Goal: Task Accomplishment & Management: Complete application form

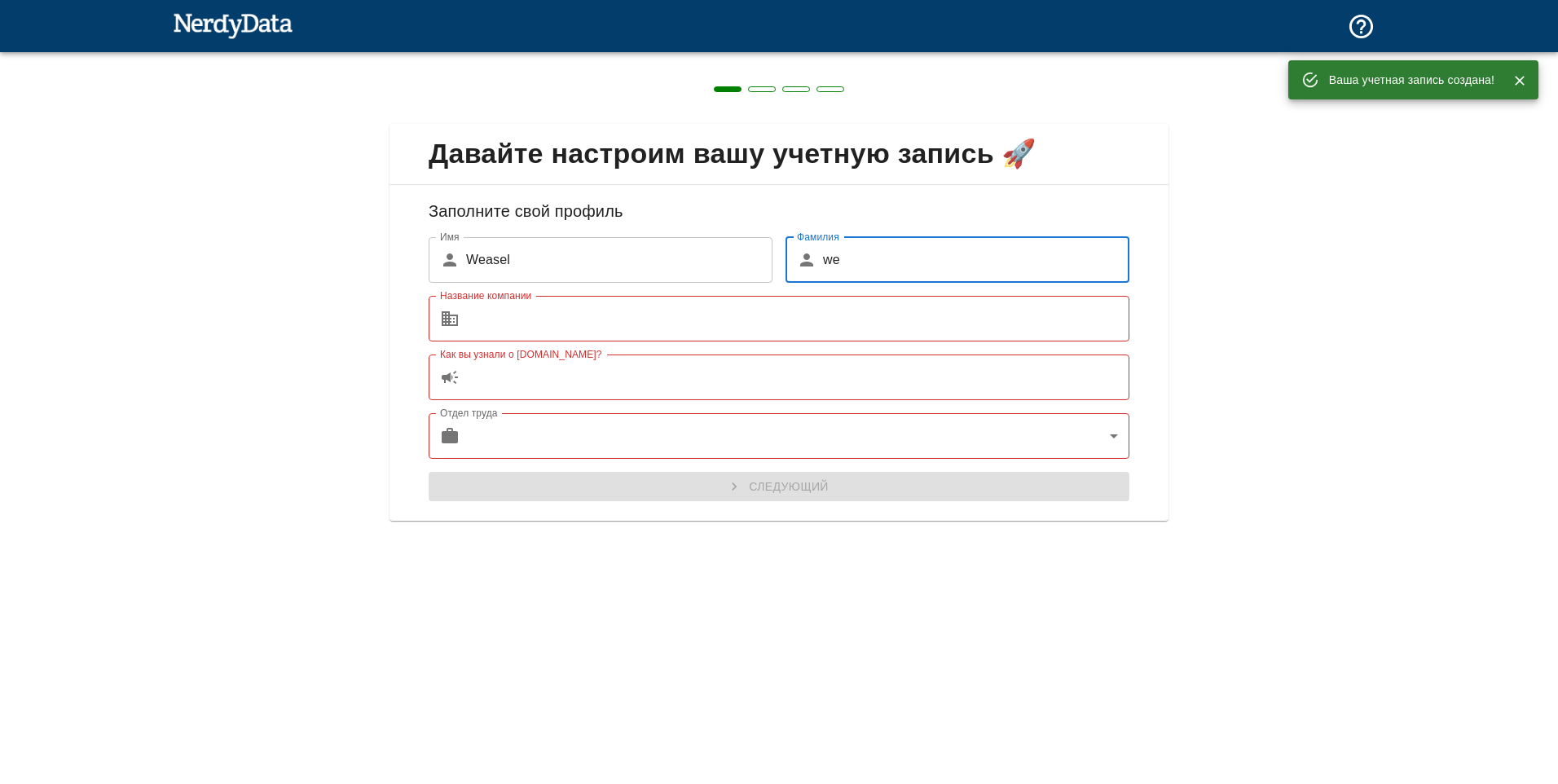
type input "weasel"
click at [717, 309] on input "Название компании" at bounding box center [798, 318] width 663 height 46
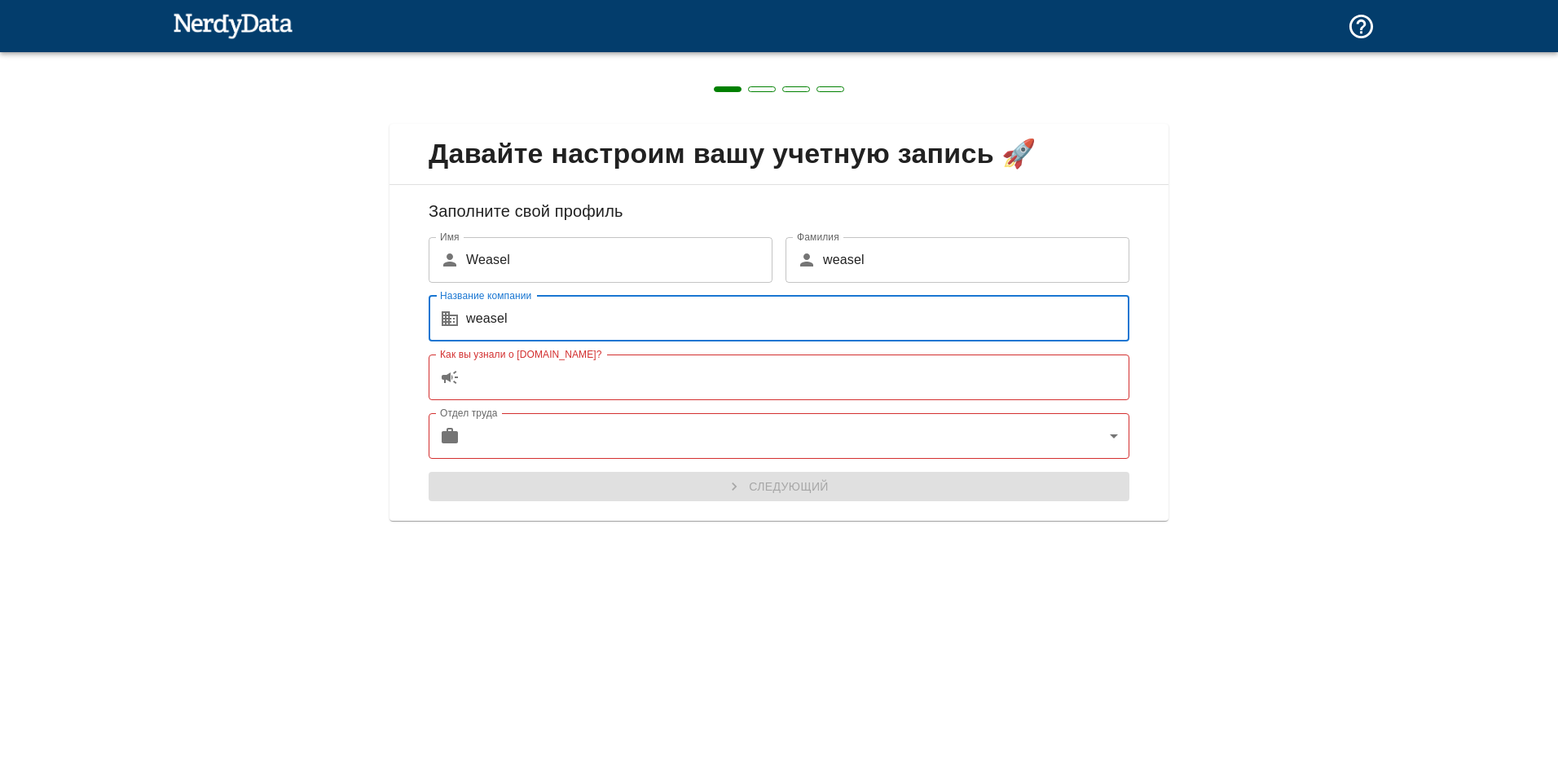
type input "weasel"
click at [616, 383] on input "Как вы узнали о [DOMAIN_NAME]?" at bounding box center [798, 376] width 663 height 46
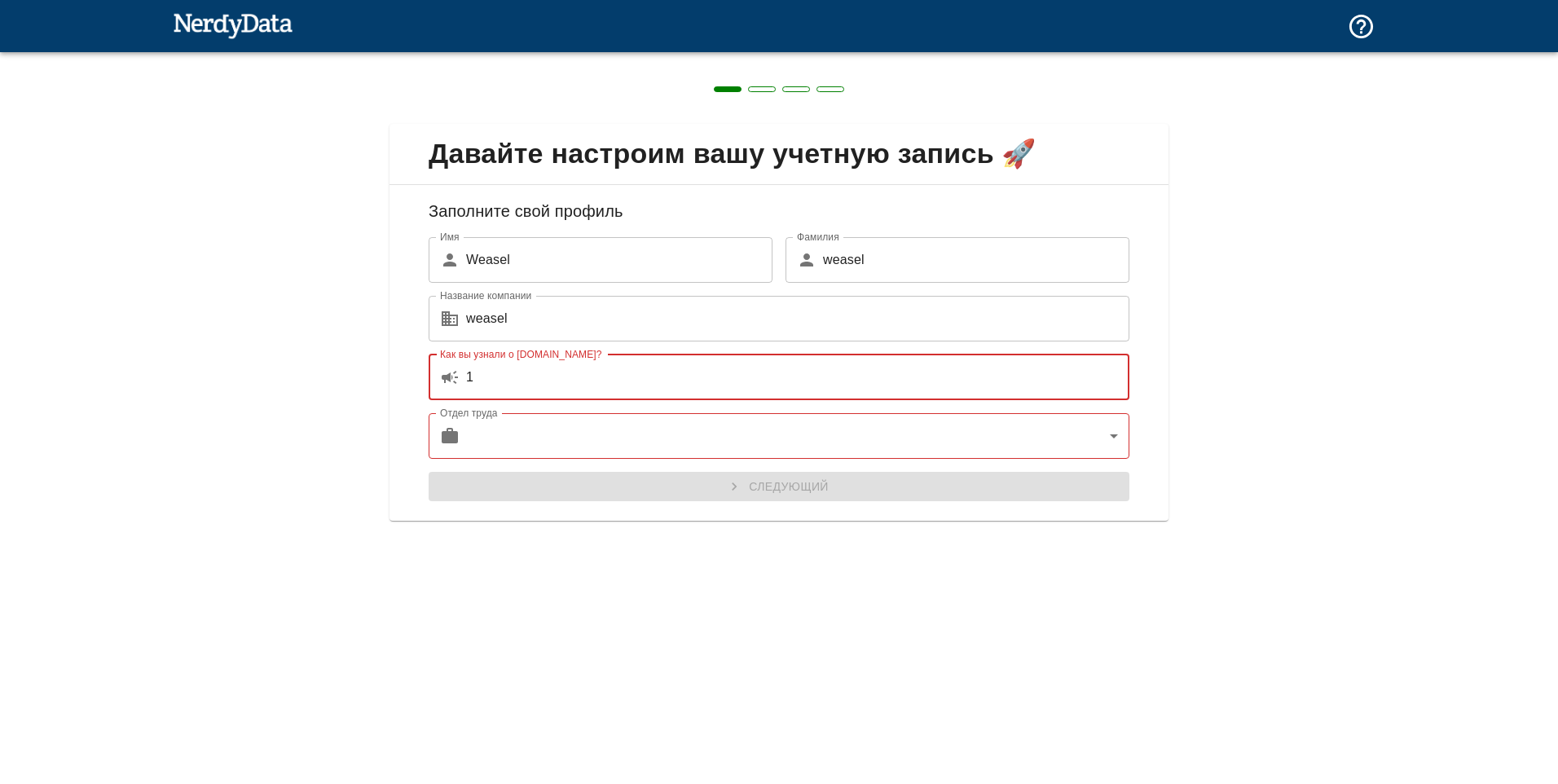
type input "1"
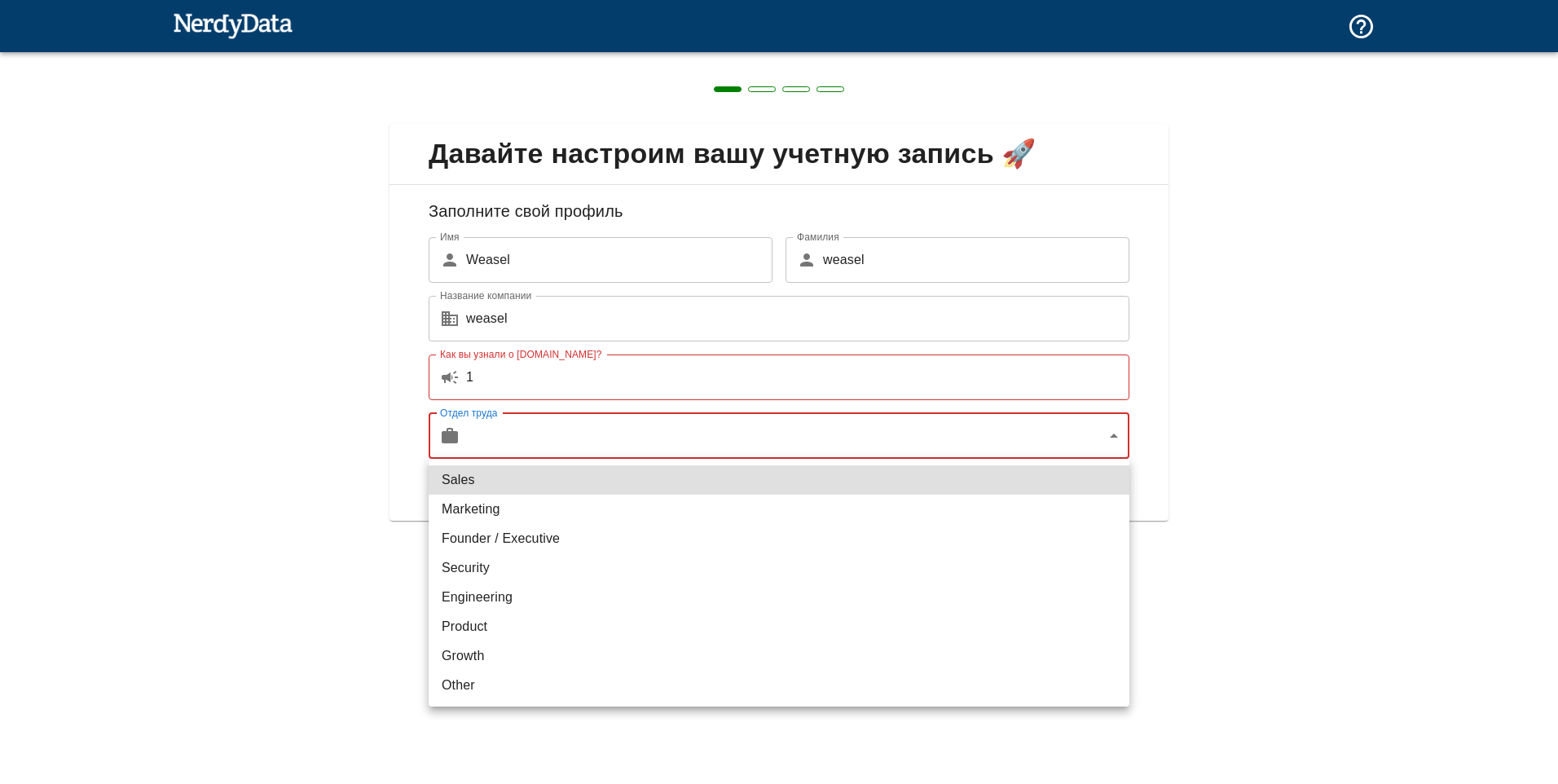
click at [647, 57] on body "Технологии Доменов Ценообразование Продукция Создание отчета Создание списка ве…" at bounding box center [779, 28] width 1558 height 57
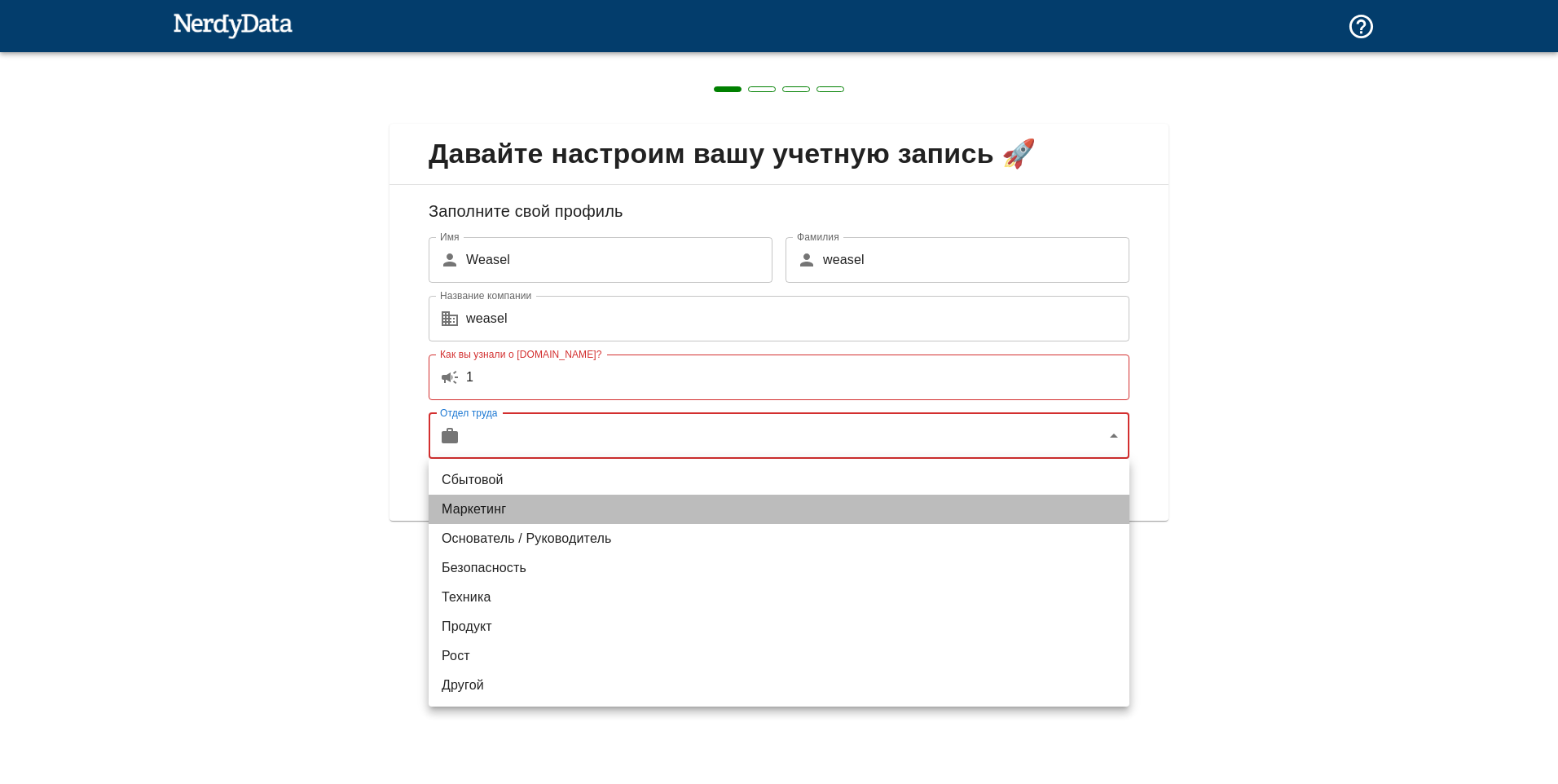
click at [590, 496] on li "Маркетинг" at bounding box center [778, 509] width 700 height 29
type input "marketing"
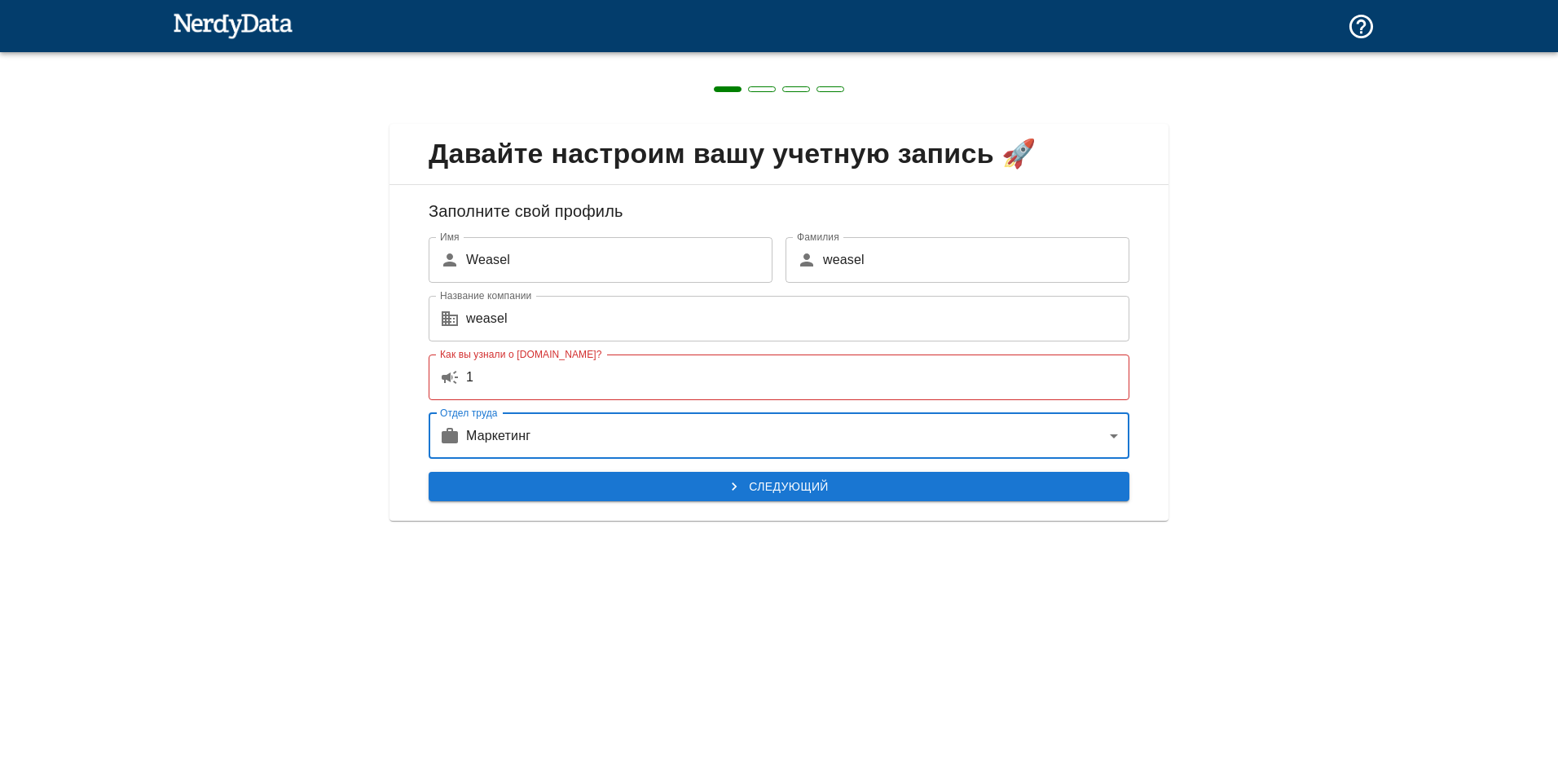
click at [720, 484] on button "Следующий" at bounding box center [778, 486] width 700 height 30
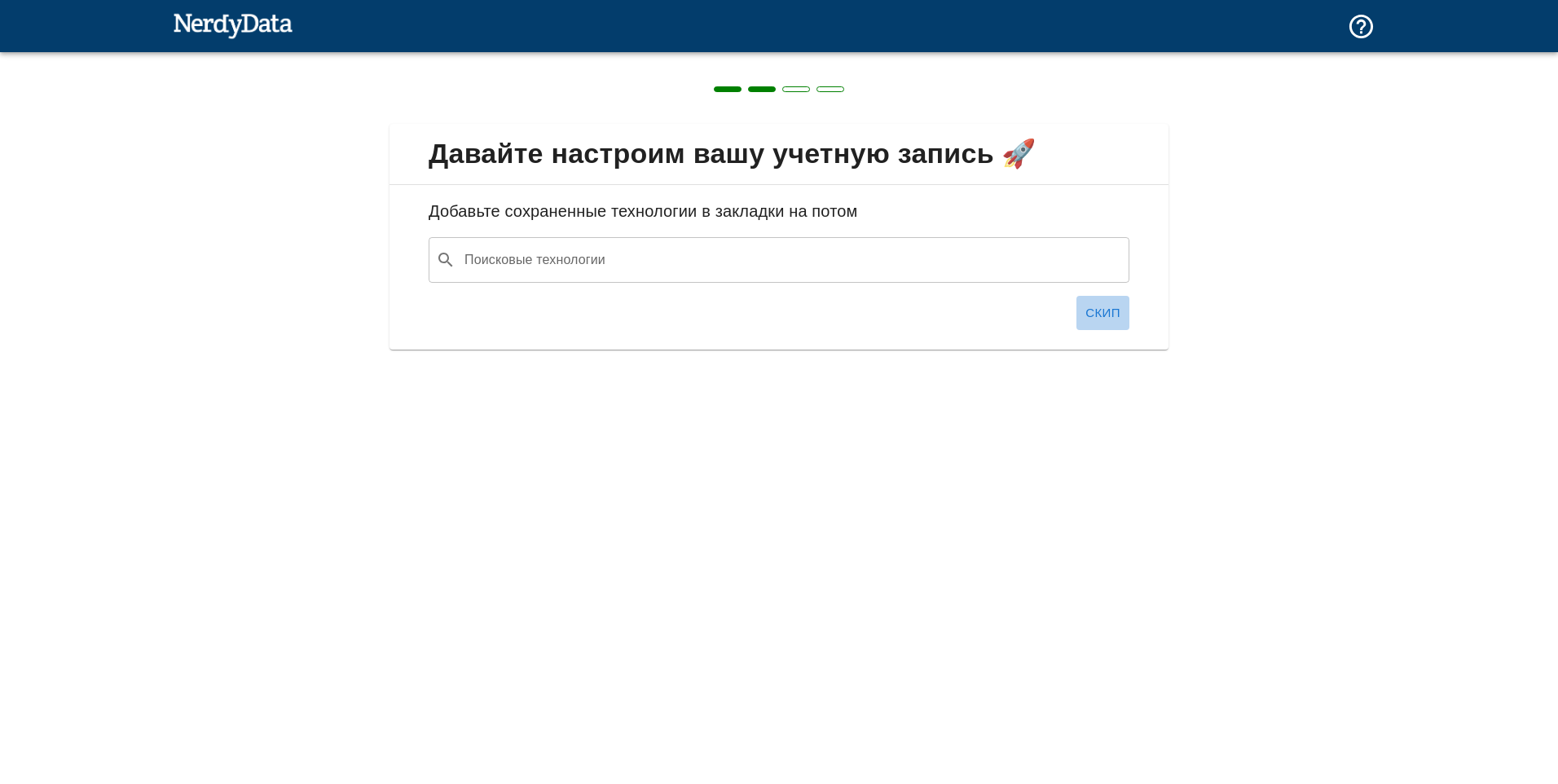
click at [1118, 302] on font "Скип" at bounding box center [1103, 313] width 35 height 22
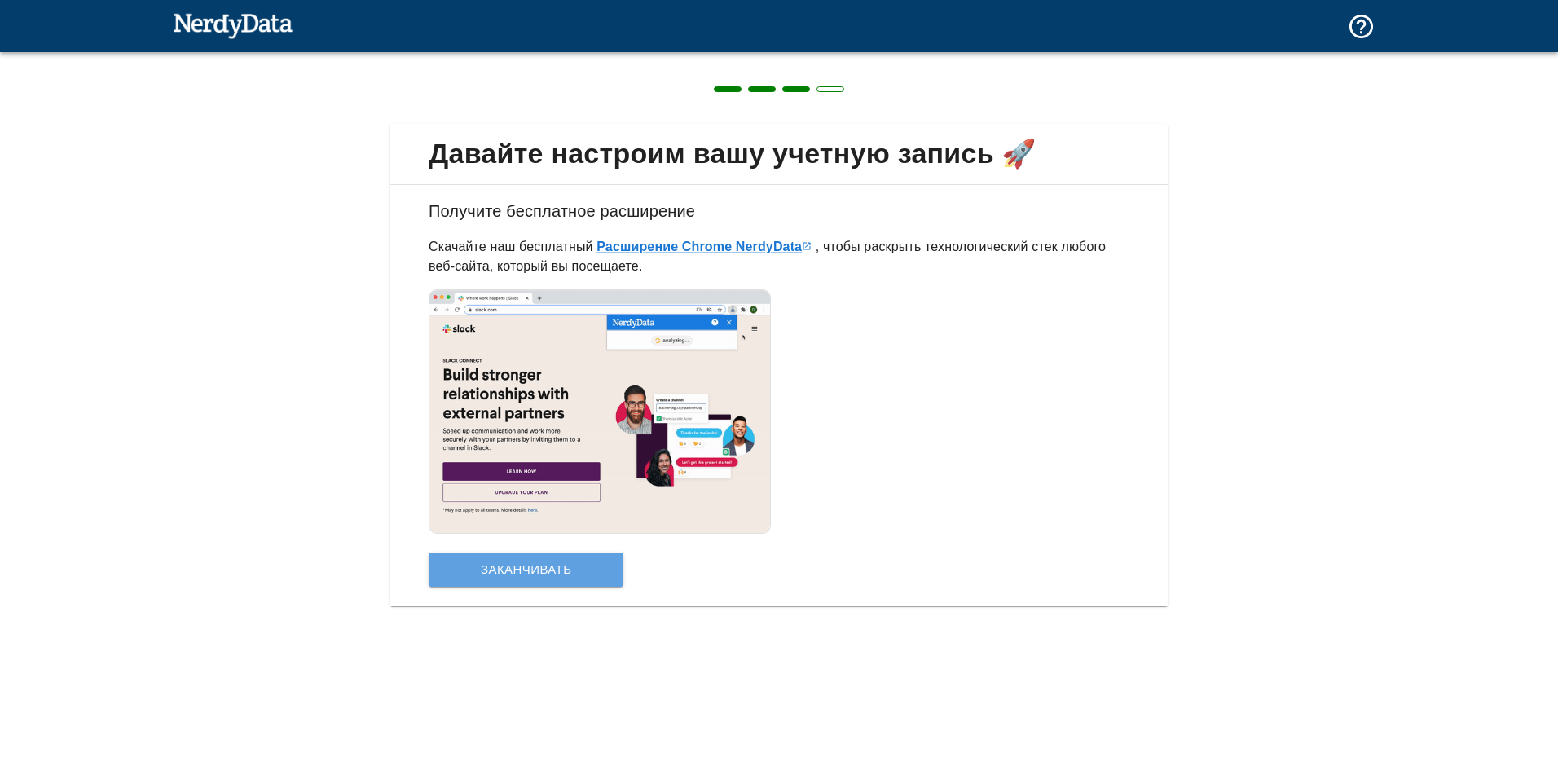
click at [526, 575] on button "Заканчивать" at bounding box center [525, 570] width 194 height 35
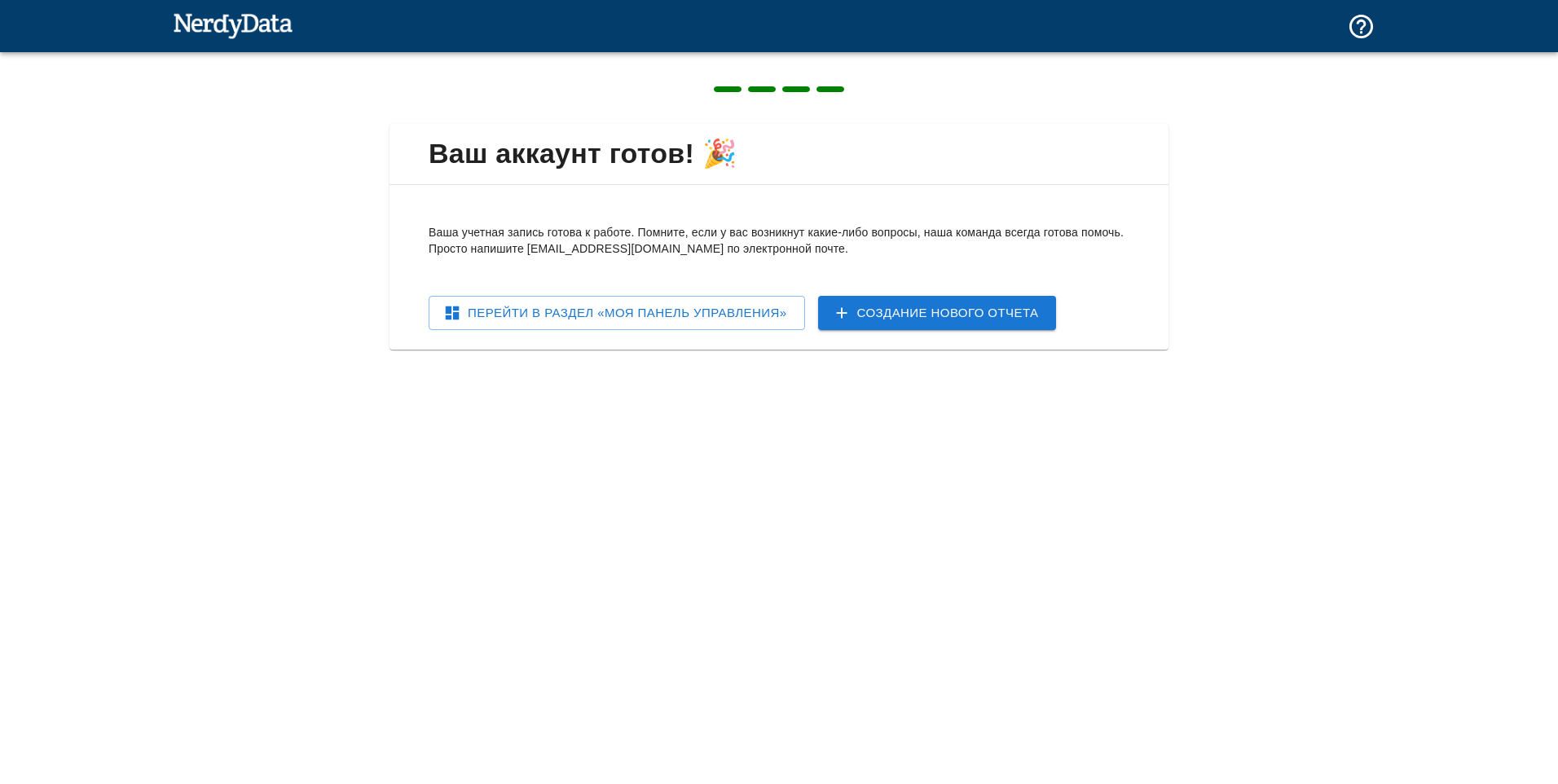
click at [605, 319] on font "Перейти в раздел «Моя панель управления»" at bounding box center [628, 313] width 320 height 22
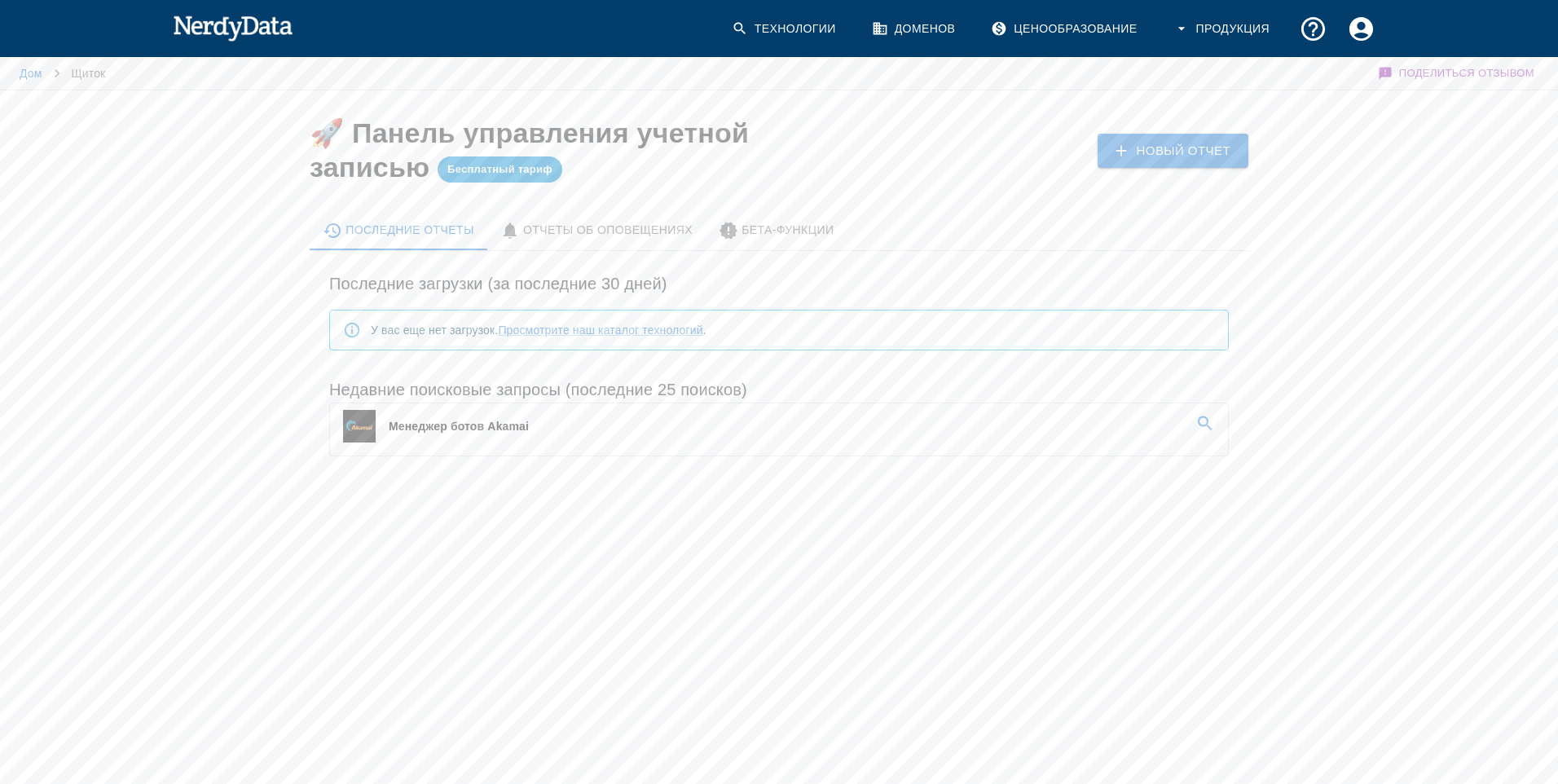
click at [640, 430] on link "Менеджер ботов Akamai" at bounding box center [779, 426] width 898 height 46
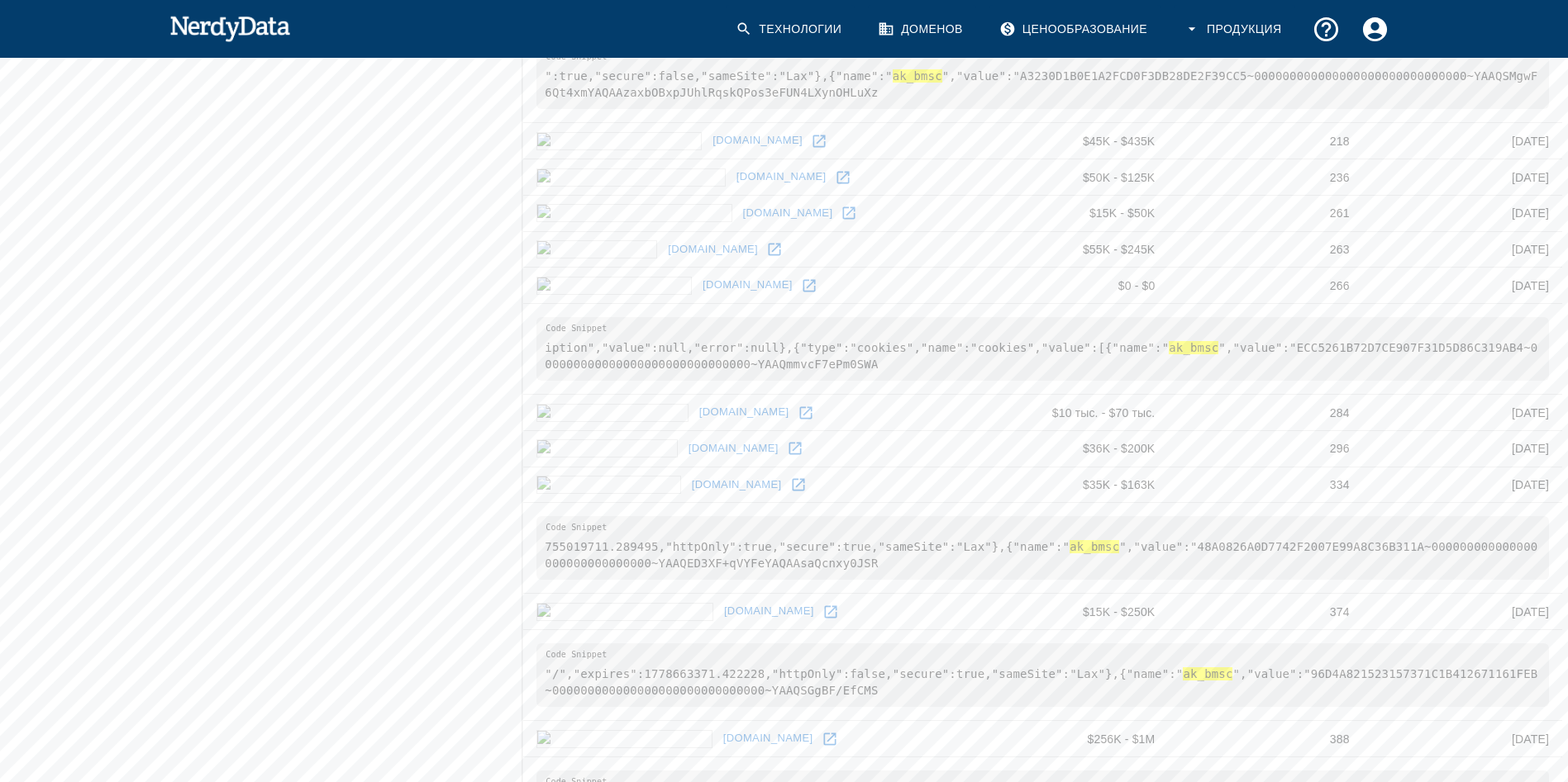
scroll to position [859, 0]
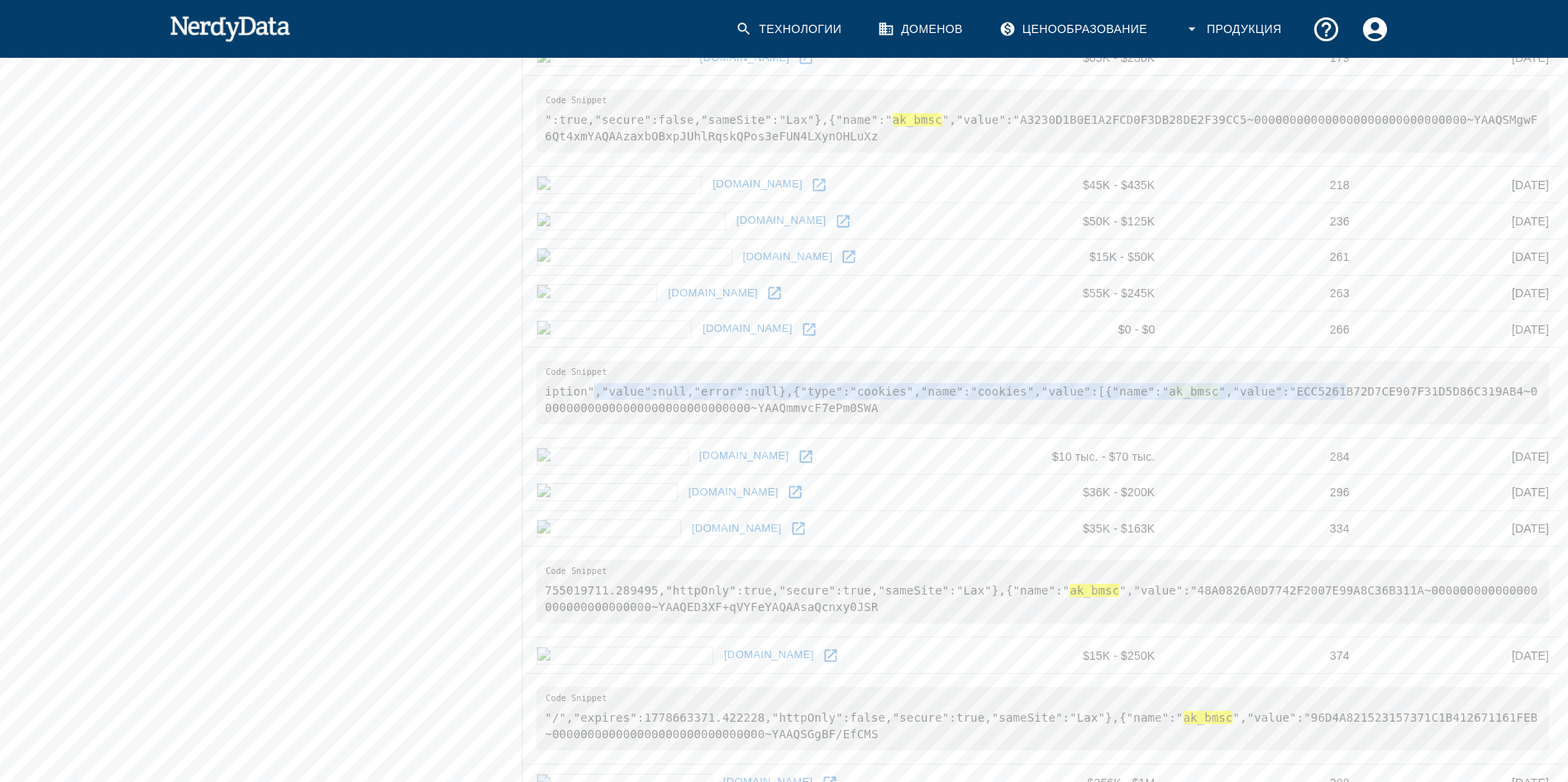
drag, startPoint x: 712, startPoint y: 391, endPoint x: 1292, endPoint y: 397, distance: 580.0
click at [1292, 397] on pre "iption","value":null,"error":null},{"type":"cookies","name":"cookies","value":[…" at bounding box center [1042, 392] width 1013 height 64
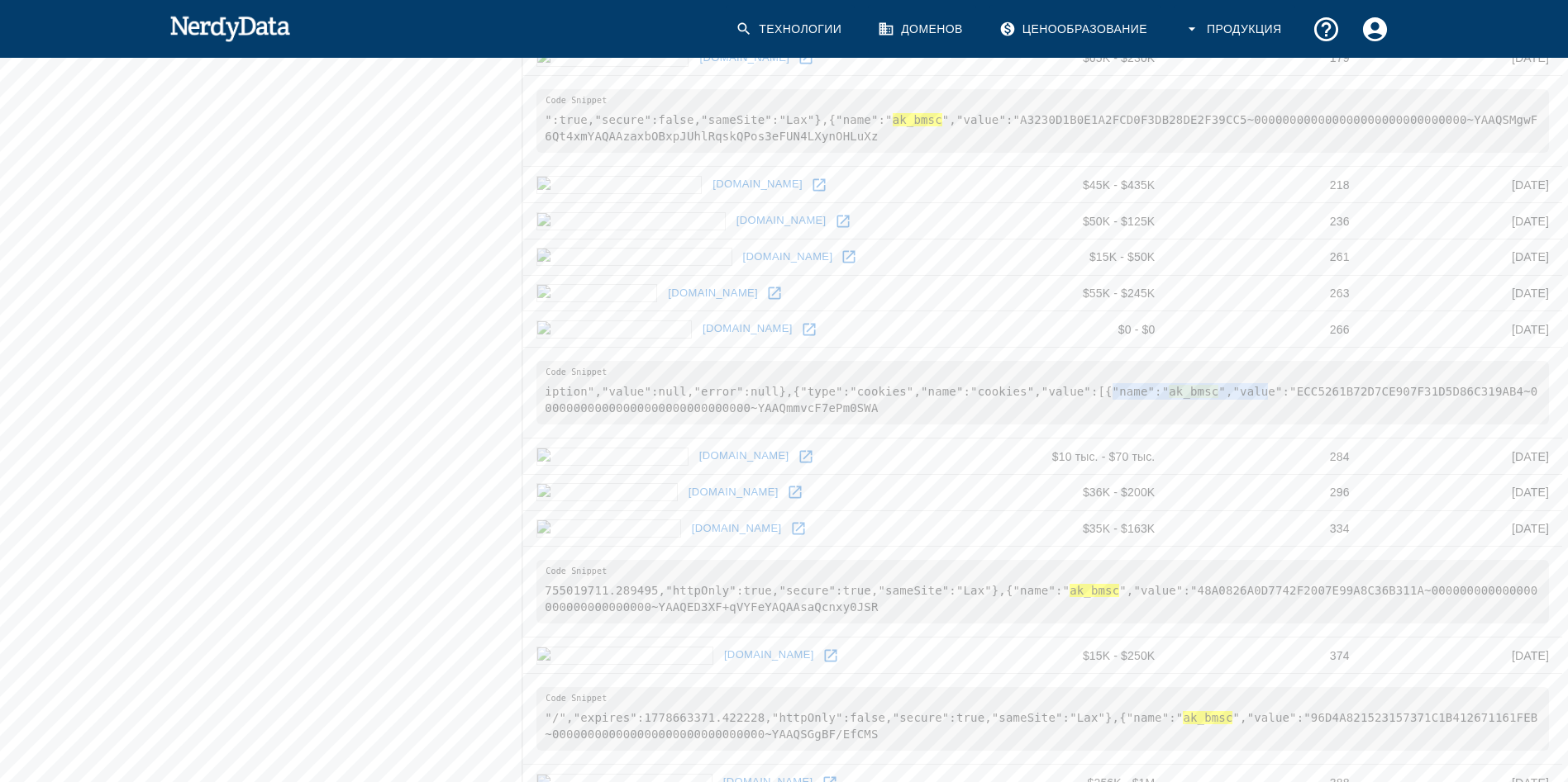
drag, startPoint x: 1158, startPoint y: 397, endPoint x: 1061, endPoint y: 389, distance: 97.3
click at [1061, 389] on pre "iption","value":null,"error":null},{"type":"cookies","name":"cookies","value":[…" at bounding box center [1042, 392] width 1013 height 64
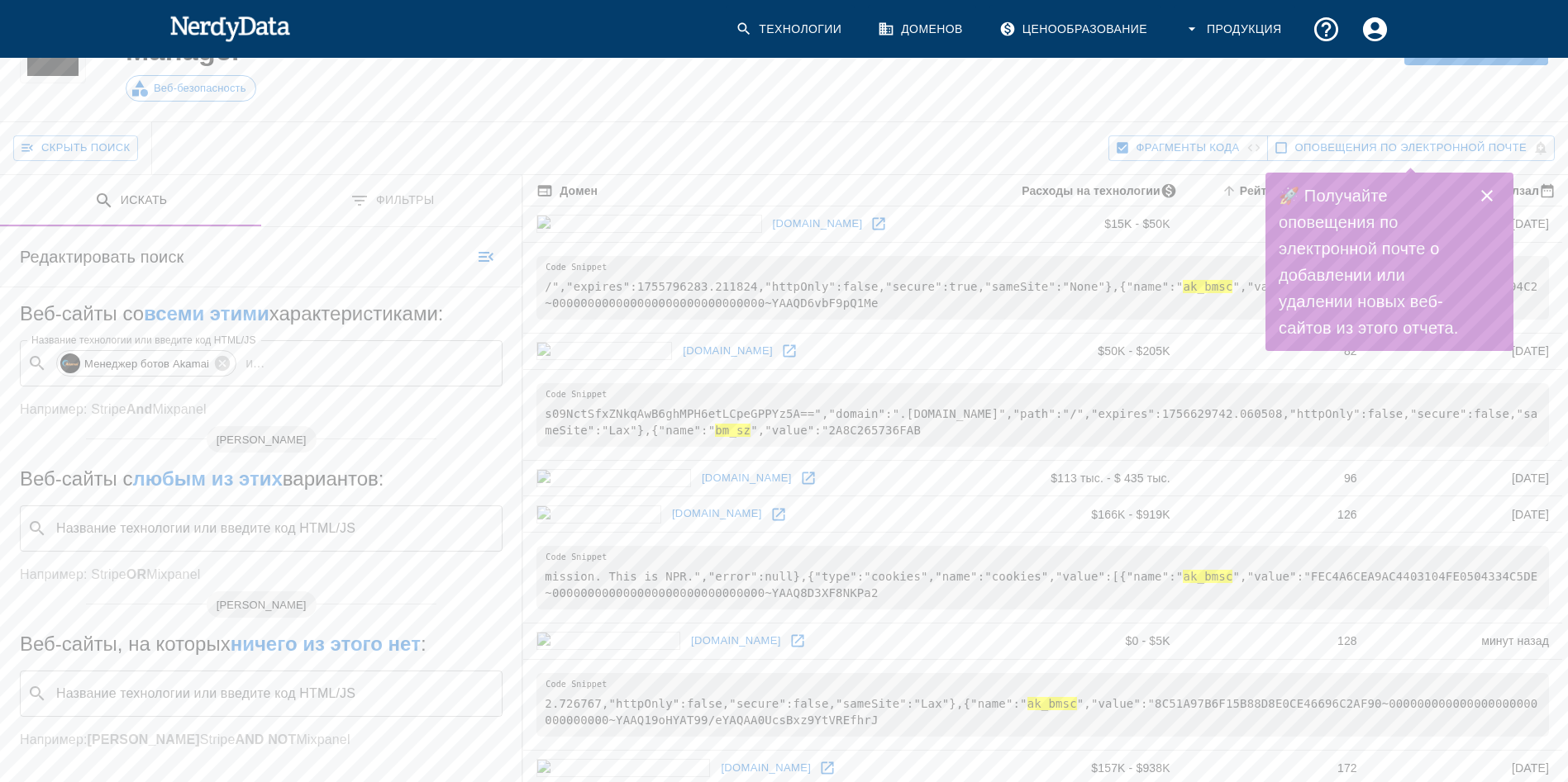
scroll to position [33, 0]
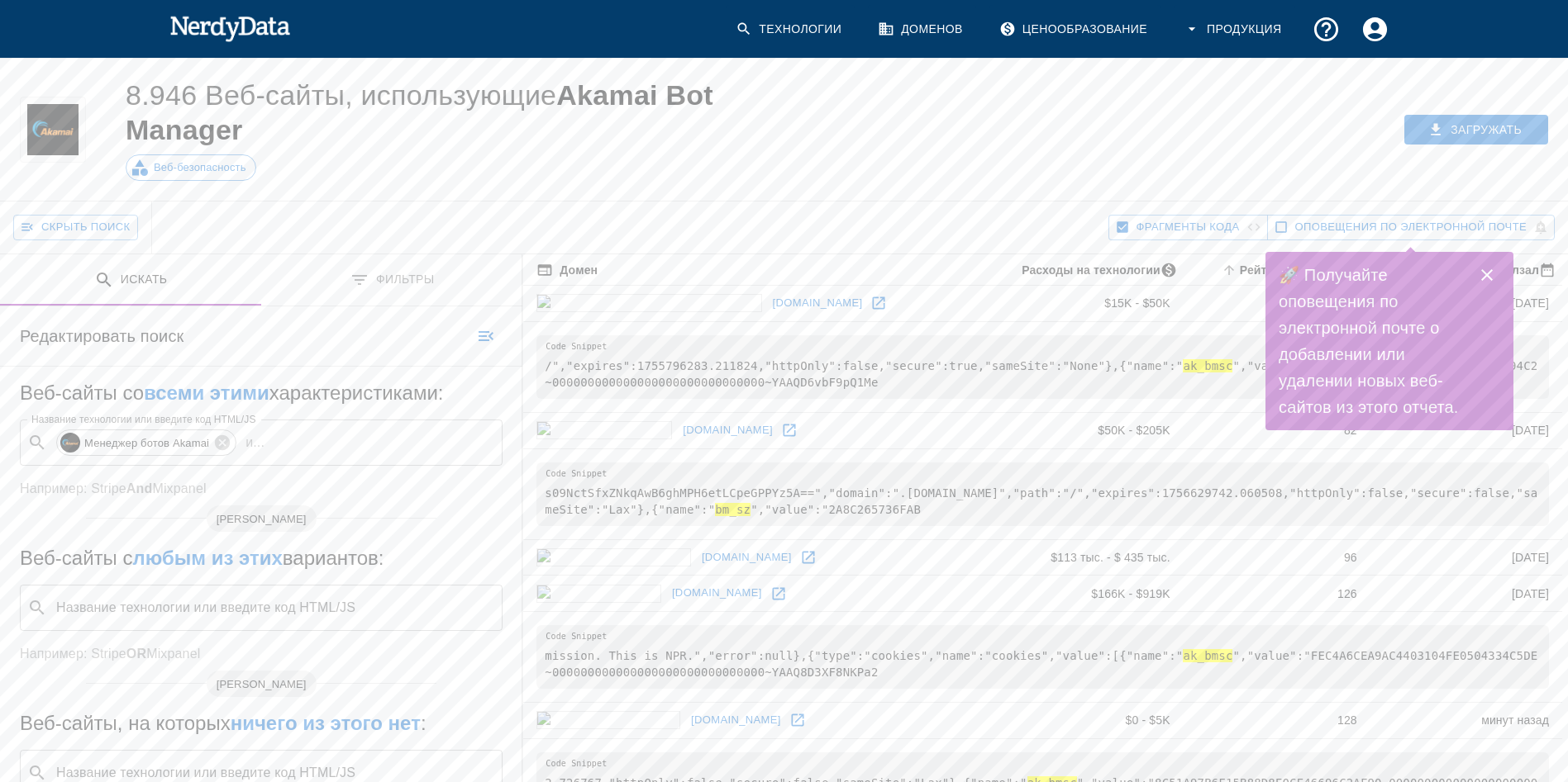
click at [209, 227] on div "Скрыть поиск" at bounding box center [561, 227] width 1095 height 52
click at [1482, 264] on button "Закрывать" at bounding box center [1487, 275] width 33 height 33
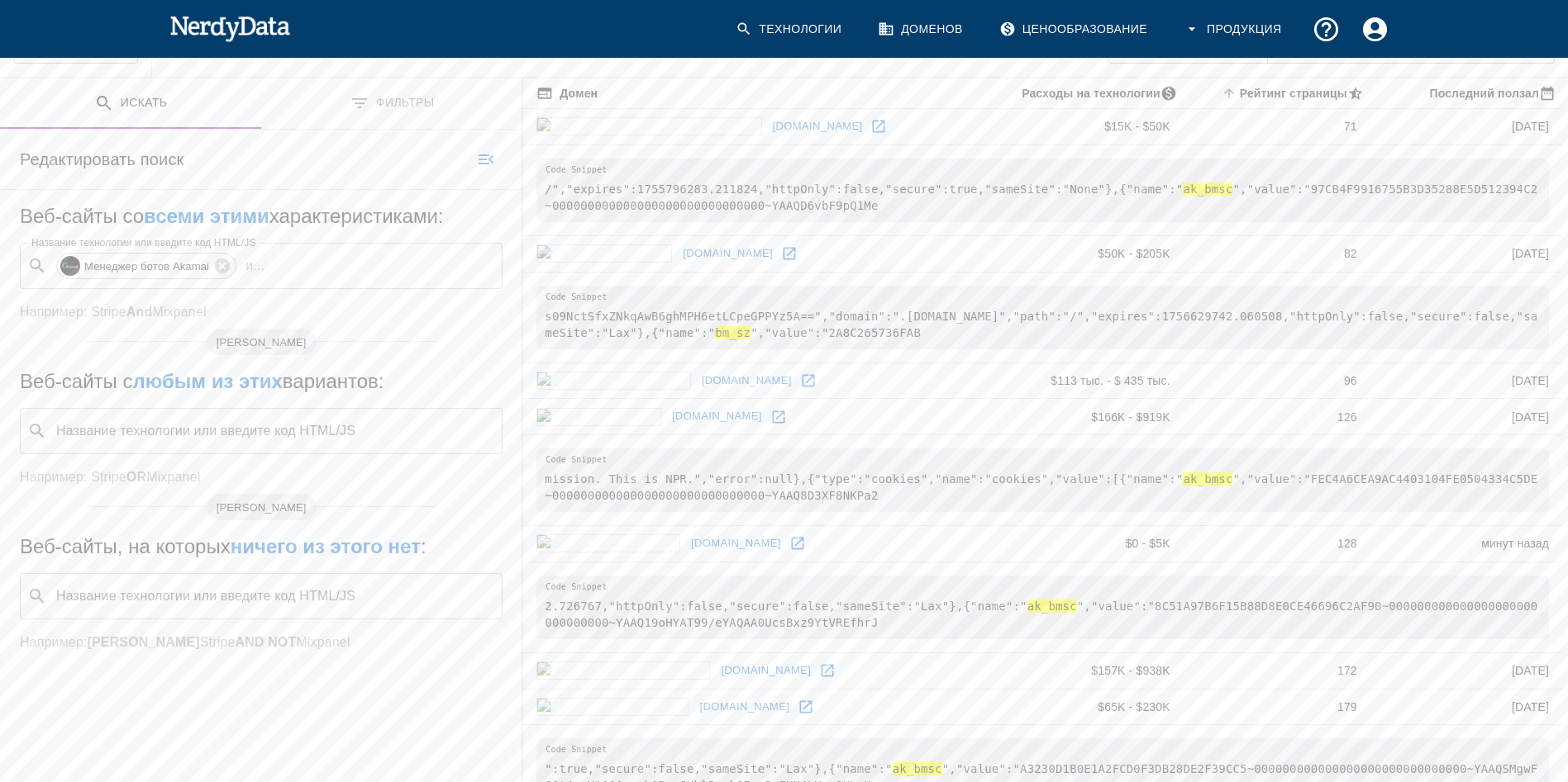
scroll to position [363, 0]
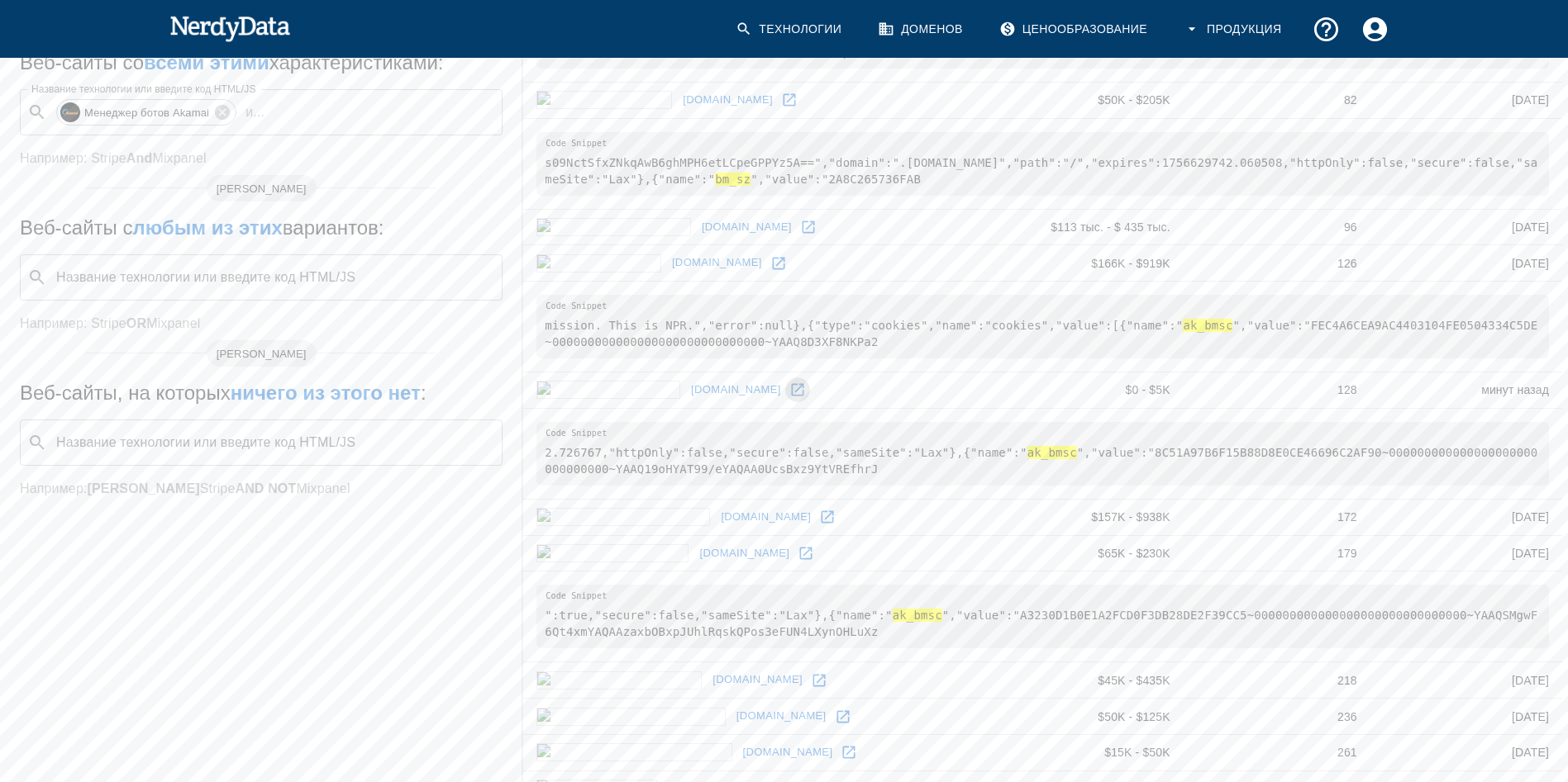
click at [789, 391] on icon at bounding box center [797, 390] width 17 height 17
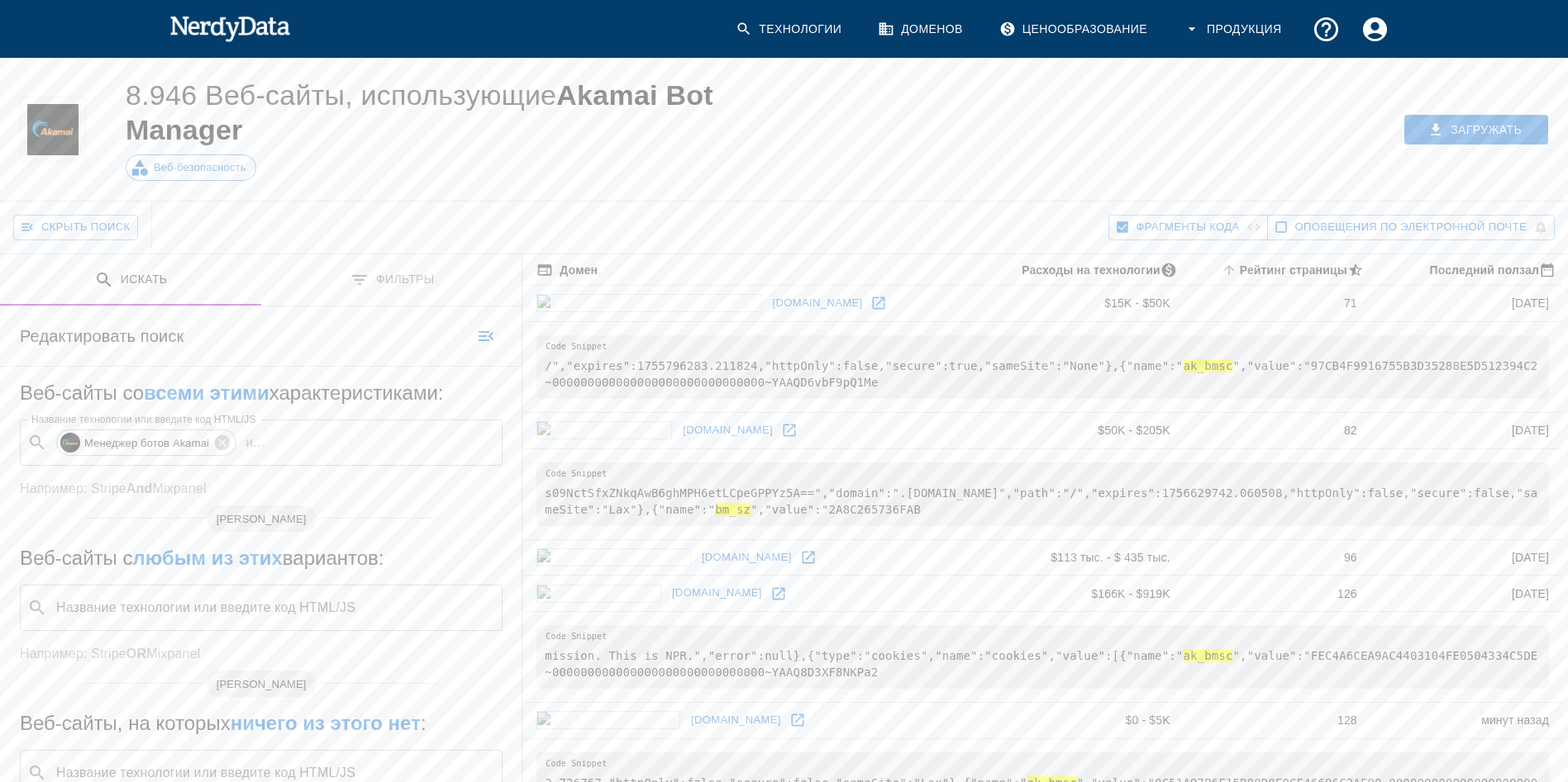
scroll to position [0, 0]
